Goal: Navigation & Orientation: Find specific page/section

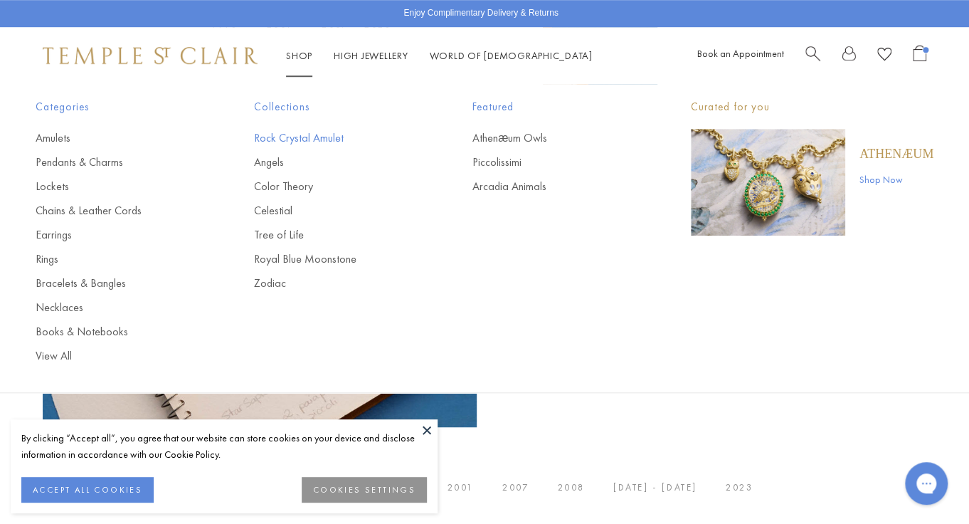
click at [292, 135] on link "Rock Crystal Amulet" at bounding box center [335, 138] width 162 height 16
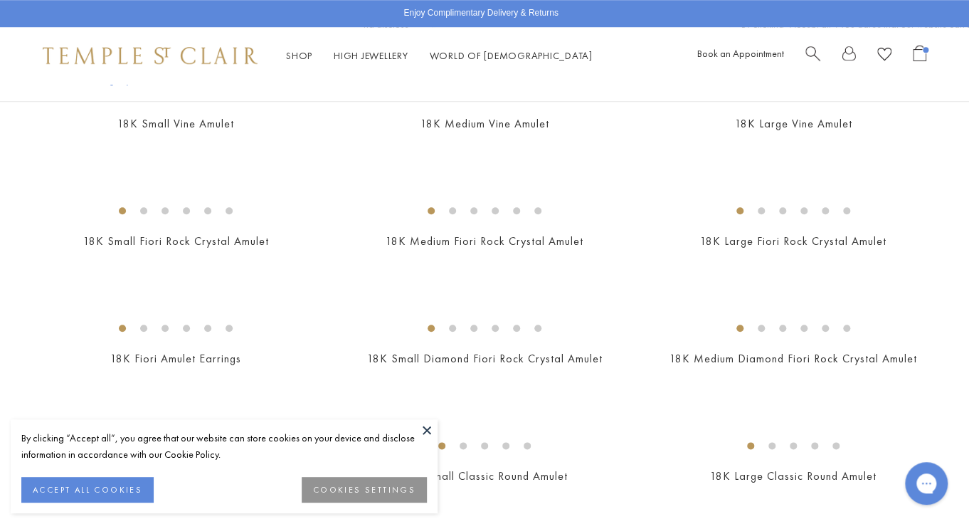
scroll to position [574, 0]
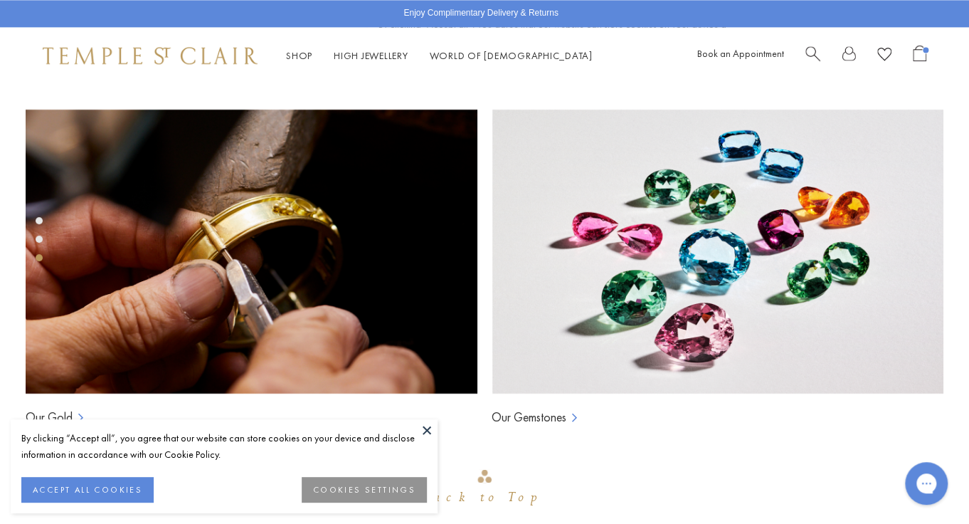
scroll to position [946, 0]
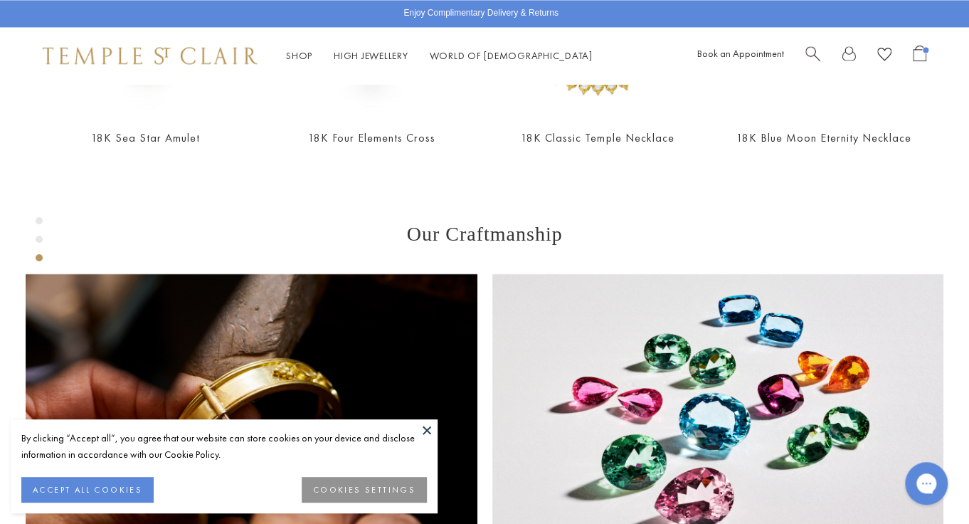
scroll to position [1017, 0]
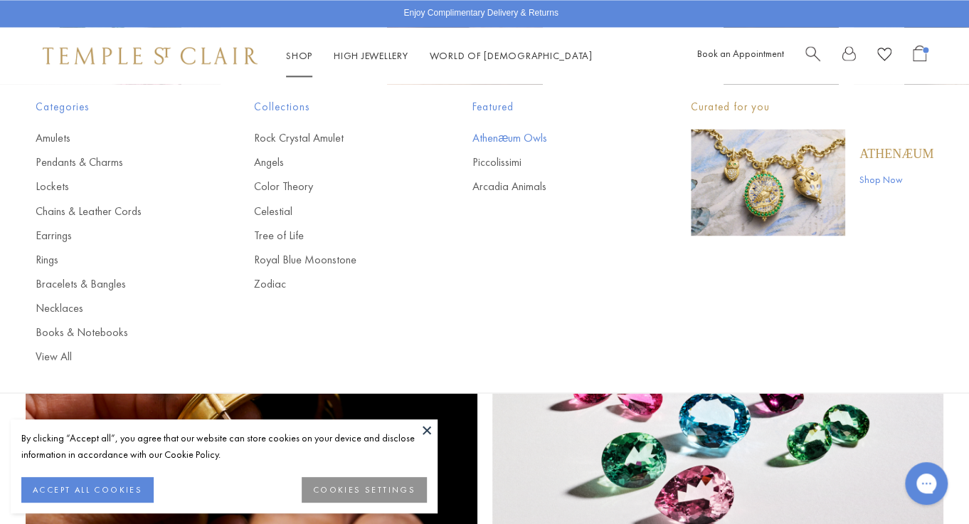
click at [485, 134] on link "Athenæum Owls" at bounding box center [553, 138] width 162 height 16
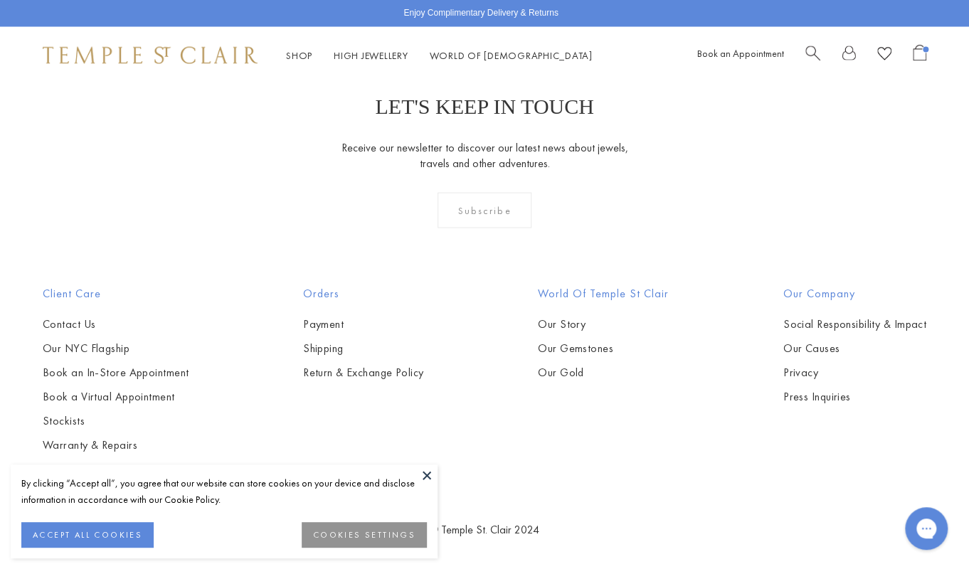
scroll to position [1314, 0]
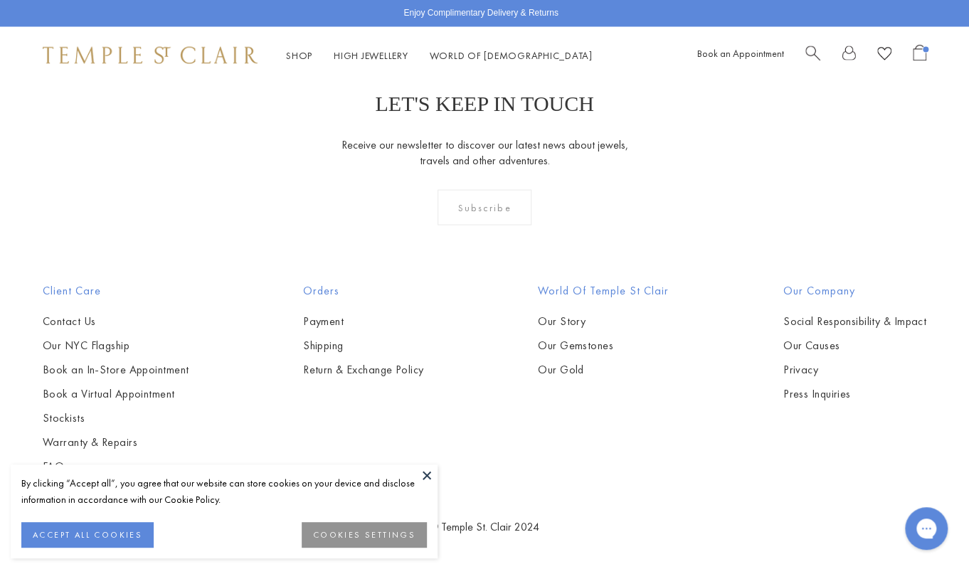
click at [210, 59] on img at bounding box center [150, 55] width 215 height 17
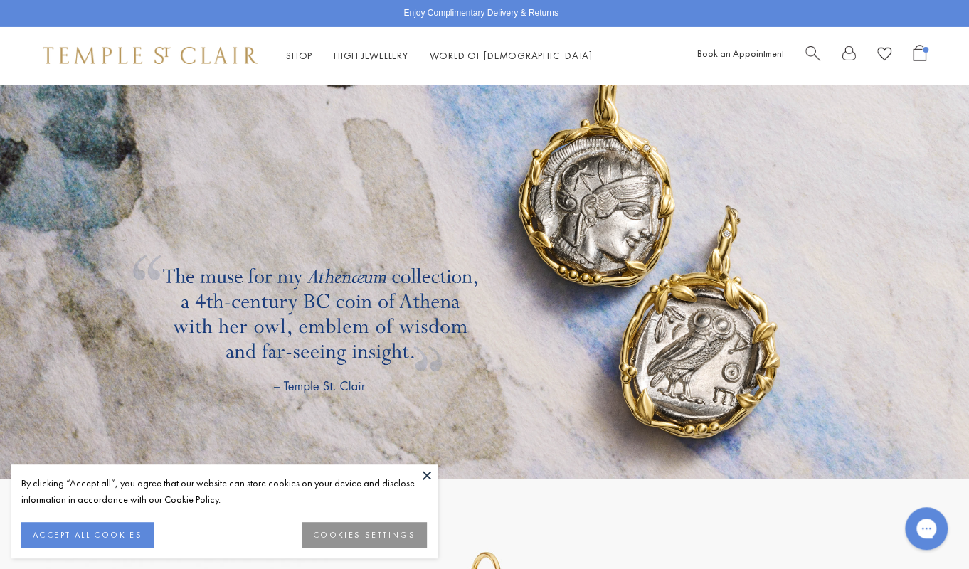
scroll to position [1976, 0]
